Goal: Task Accomplishment & Management: Use online tool/utility

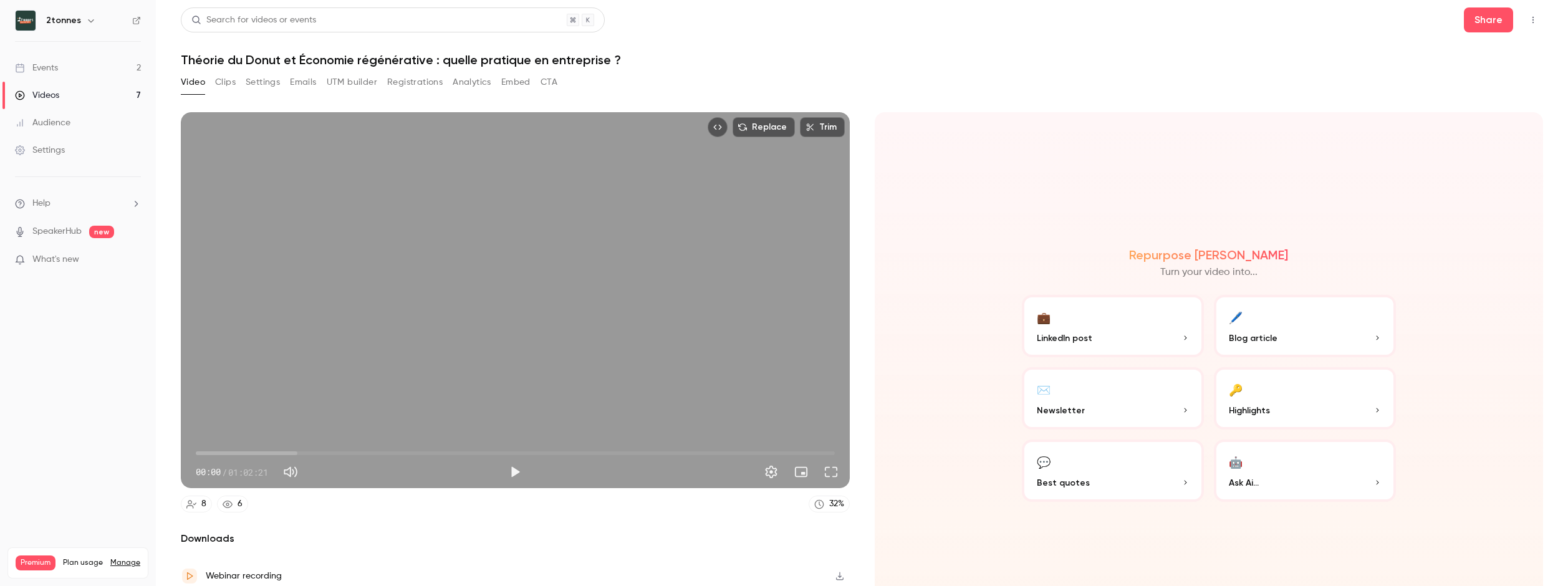
click at [397, 80] on button "Registrations" at bounding box center [415, 82] width 56 height 20
click at [384, 82] on div "Video Clips Settings Emails UTM builder Registrations Analytics Embed CTA" at bounding box center [369, 82] width 377 height 20
click at [392, 82] on button "Registrations" at bounding box center [415, 82] width 56 height 20
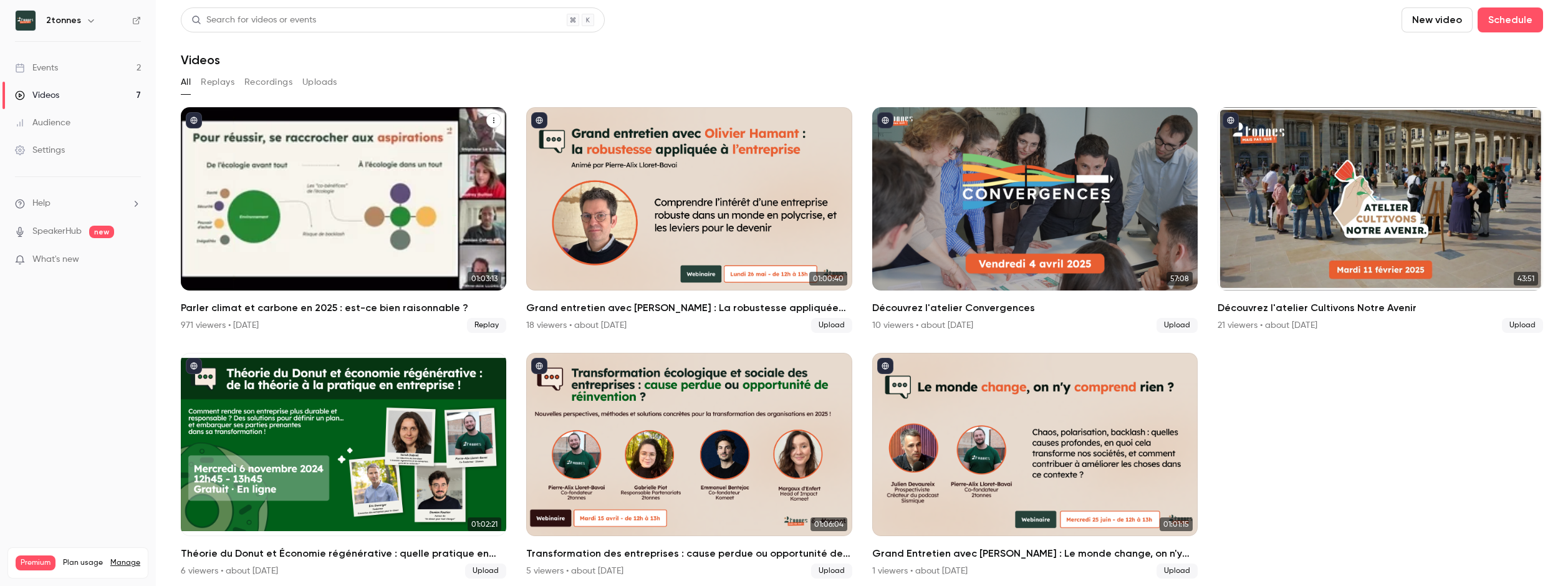
scroll to position [5, 0]
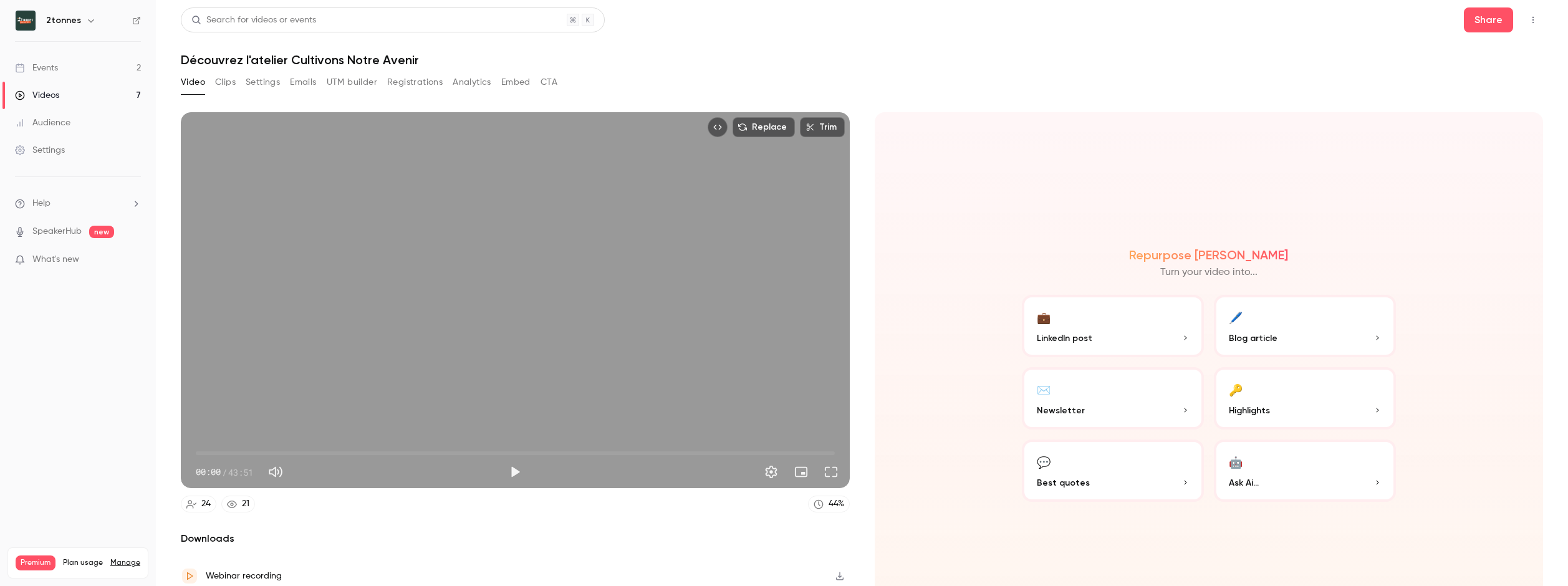
click at [397, 80] on button "Registrations" at bounding box center [415, 82] width 56 height 20
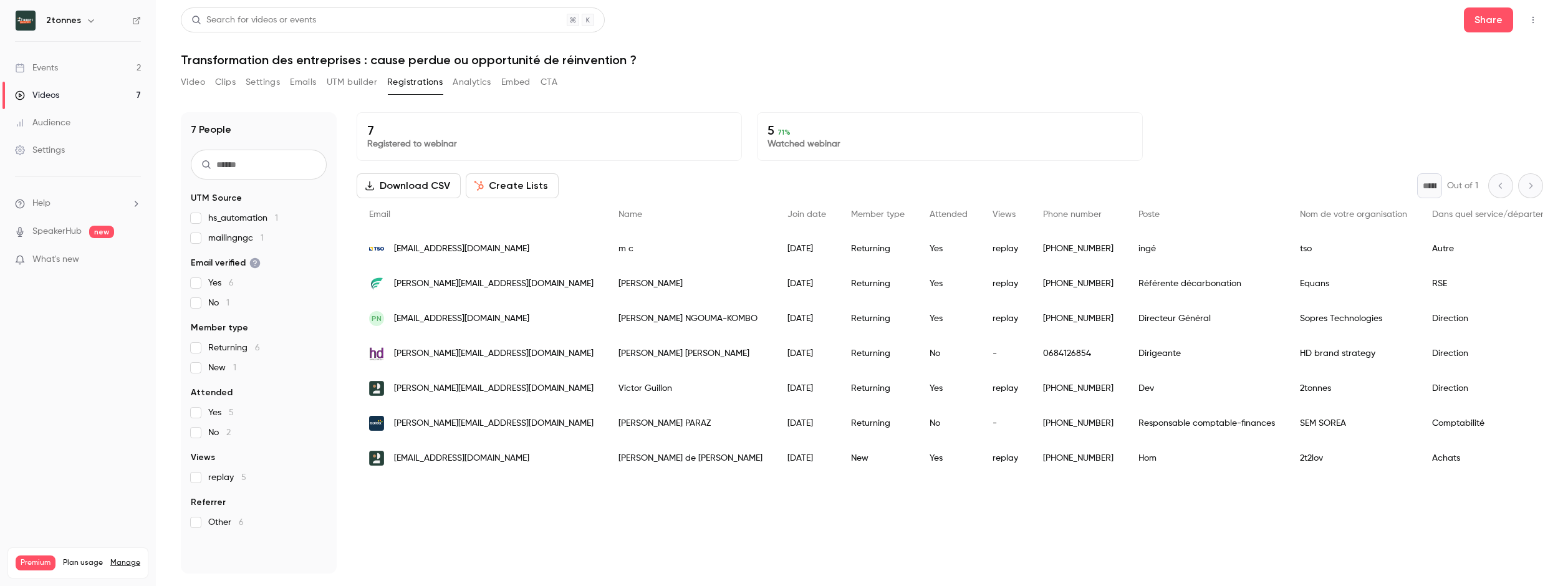
click at [502, 186] on button "Create Lists" at bounding box center [513, 186] width 93 height 25
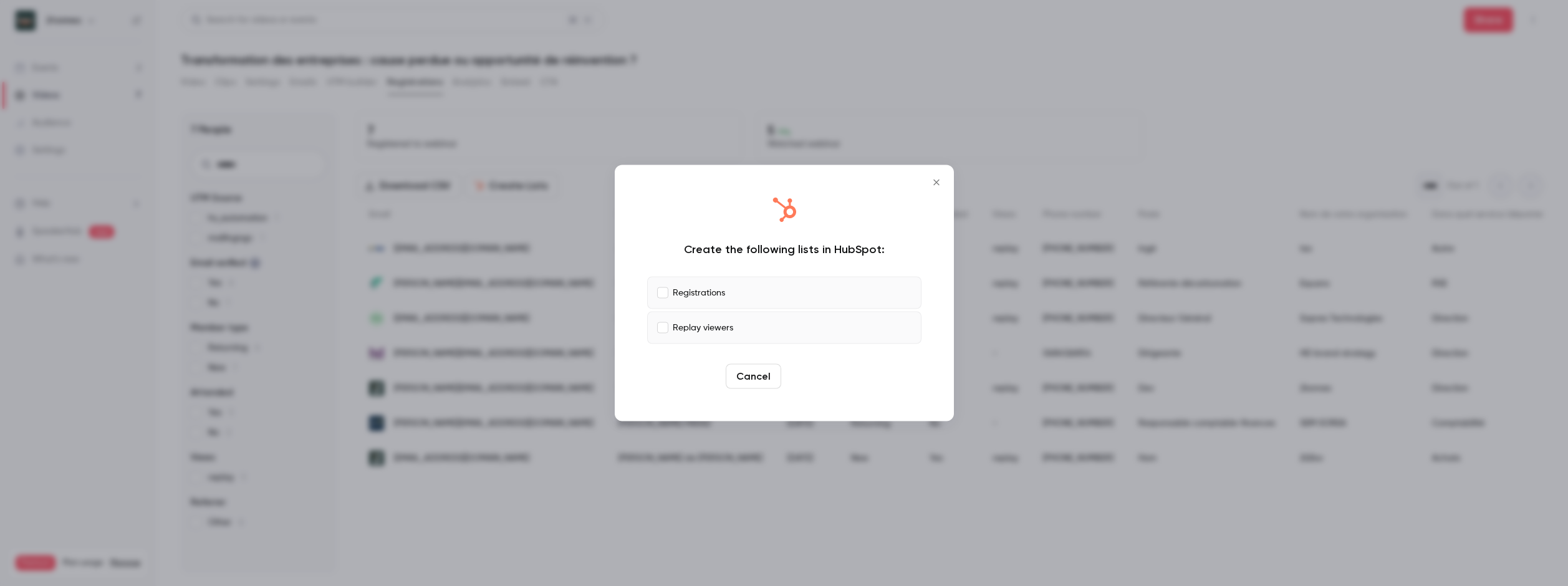
click at [805, 378] on button "Create" at bounding box center [814, 376] width 56 height 25
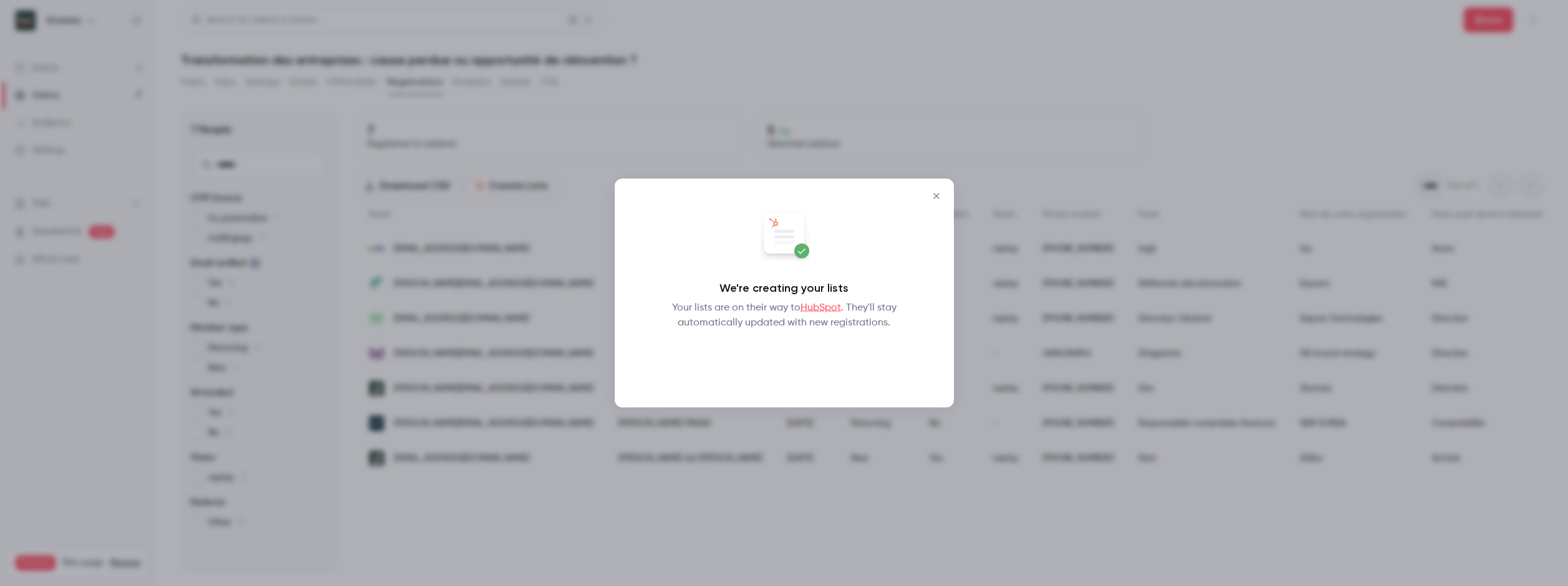
click at [784, 365] on button "Okay" at bounding box center [784, 362] width 45 height 25
